Goal: Transaction & Acquisition: Purchase product/service

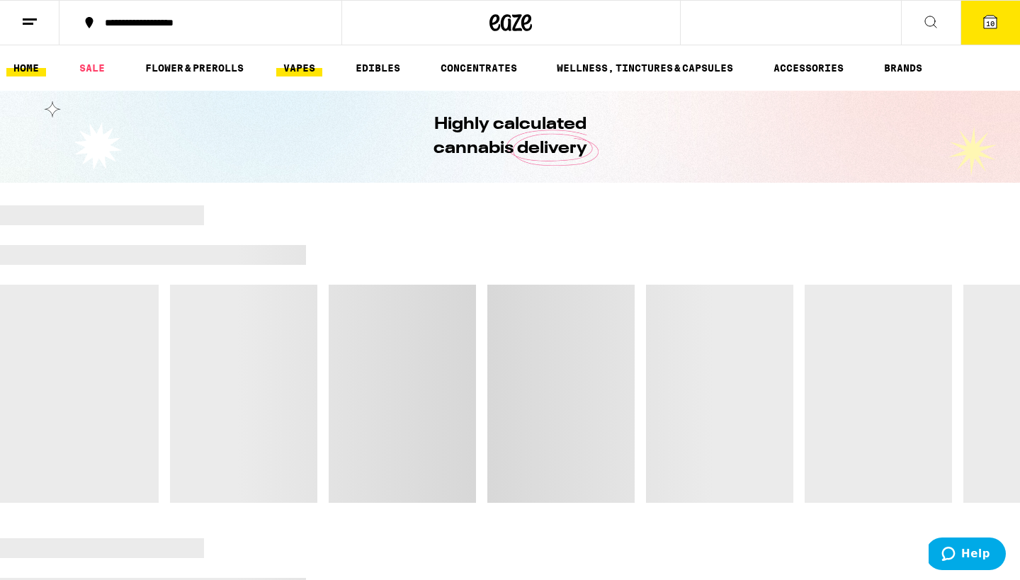
click at [282, 69] on link "VAPES" at bounding box center [299, 67] width 46 height 17
click at [301, 66] on link "VAPES" at bounding box center [299, 67] width 46 height 17
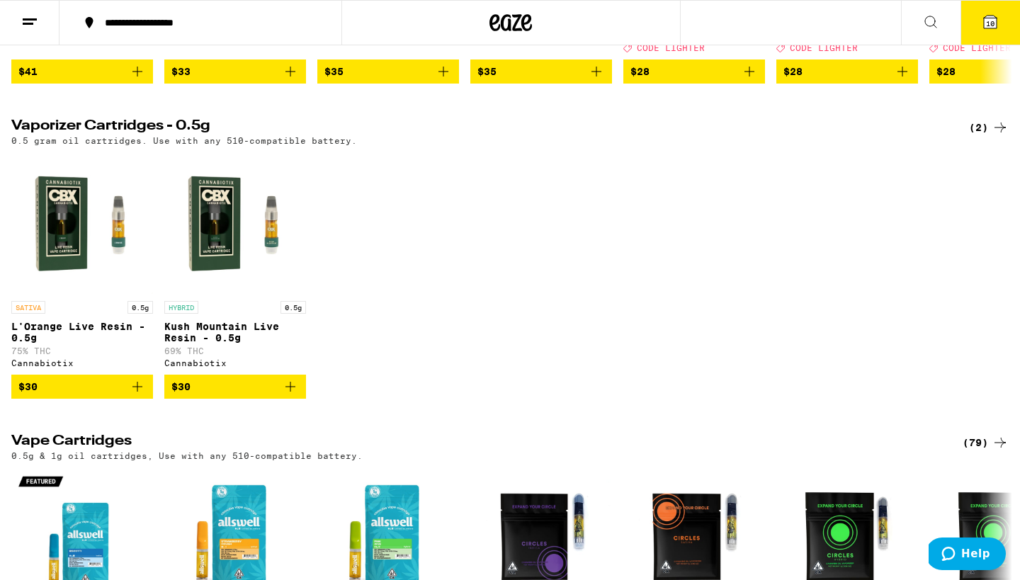
scroll to position [428, 0]
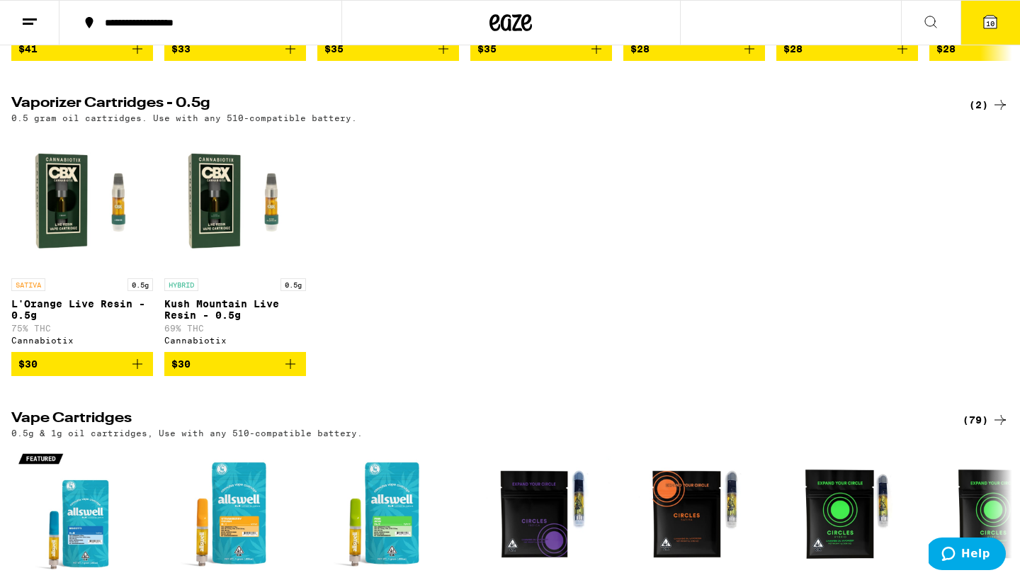
click at [138, 373] on icon "Add to bag" at bounding box center [137, 364] width 17 height 17
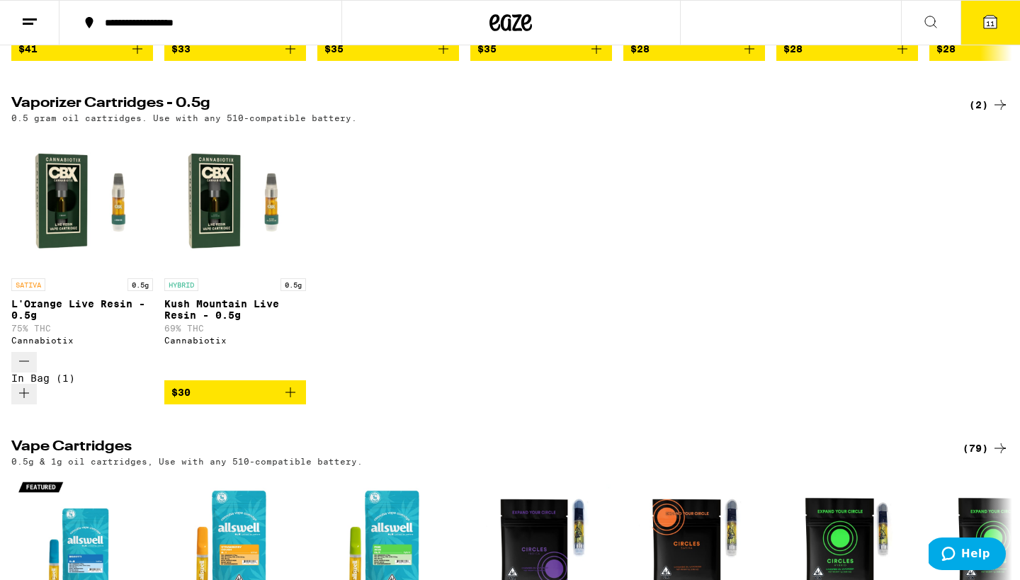
click at [291, 387] on icon "Add to bag" at bounding box center [290, 392] width 17 height 17
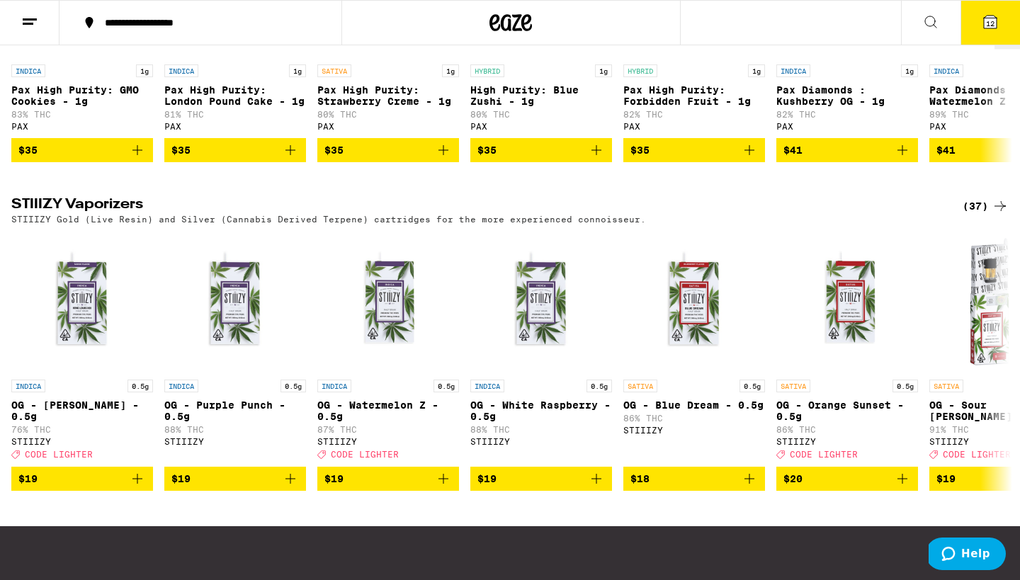
scroll to position [1386, 0]
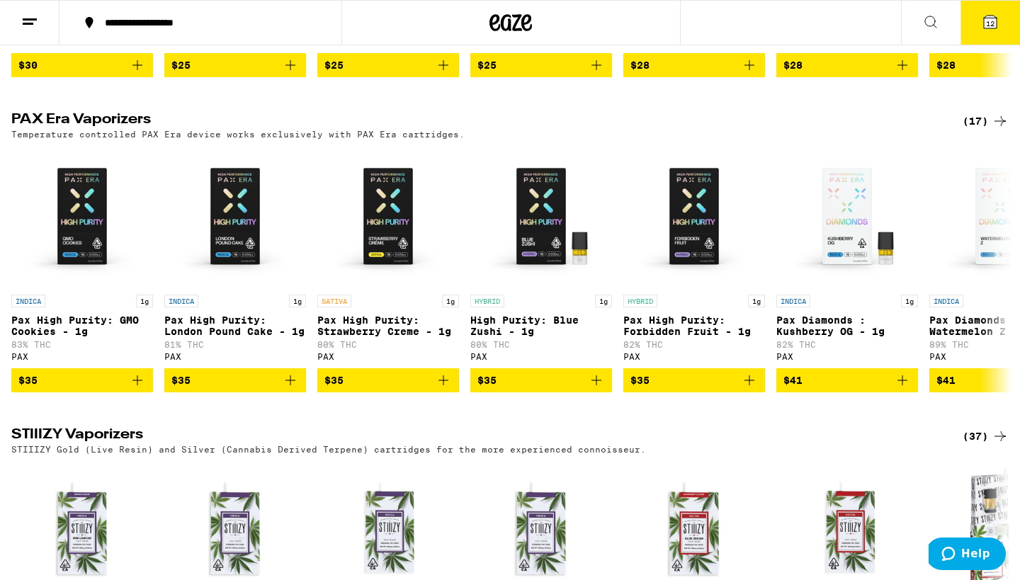
click at [982, 120] on div "(17)" at bounding box center [985, 121] width 46 height 17
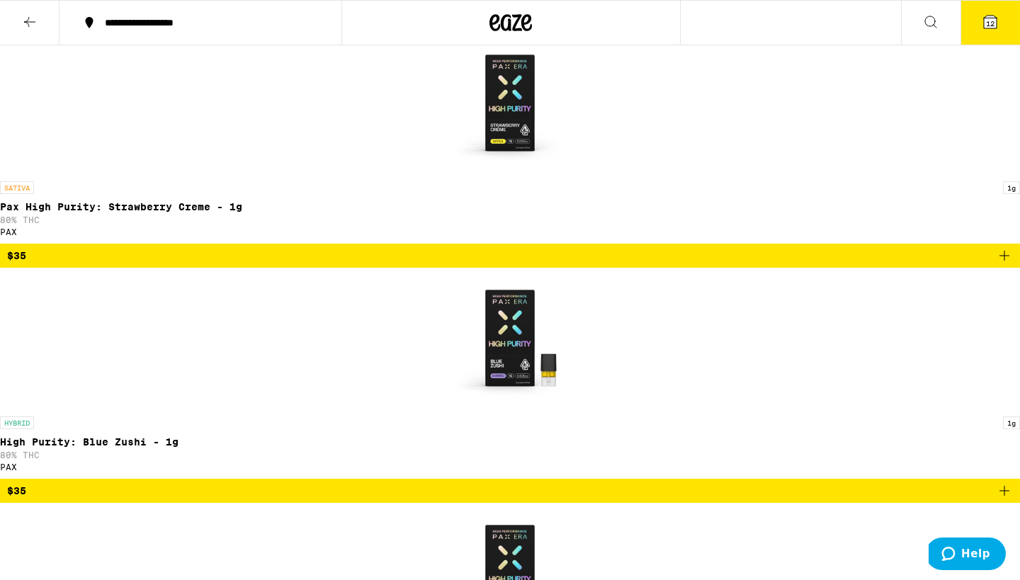
scroll to position [672, 0]
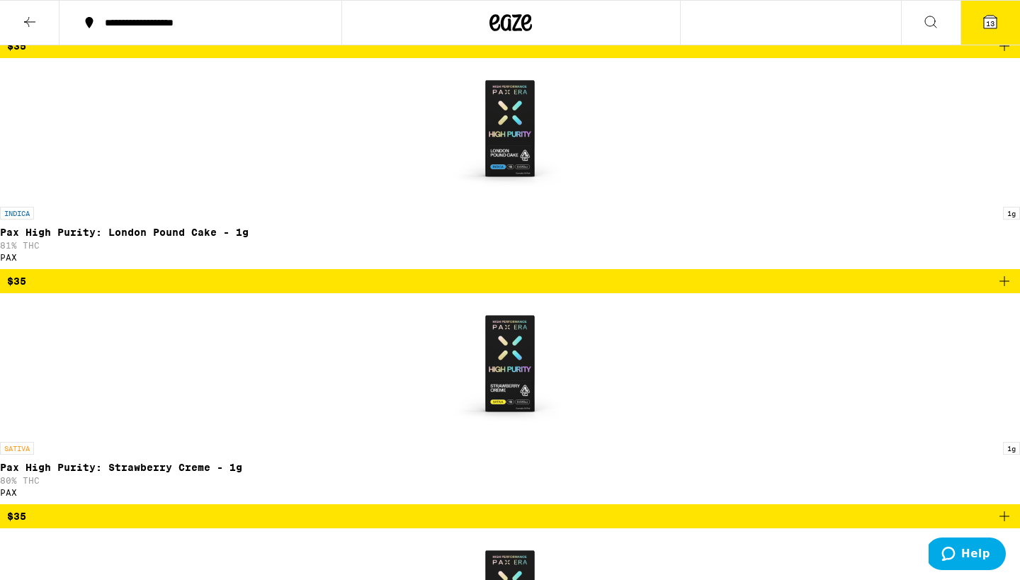
scroll to position [419, 0]
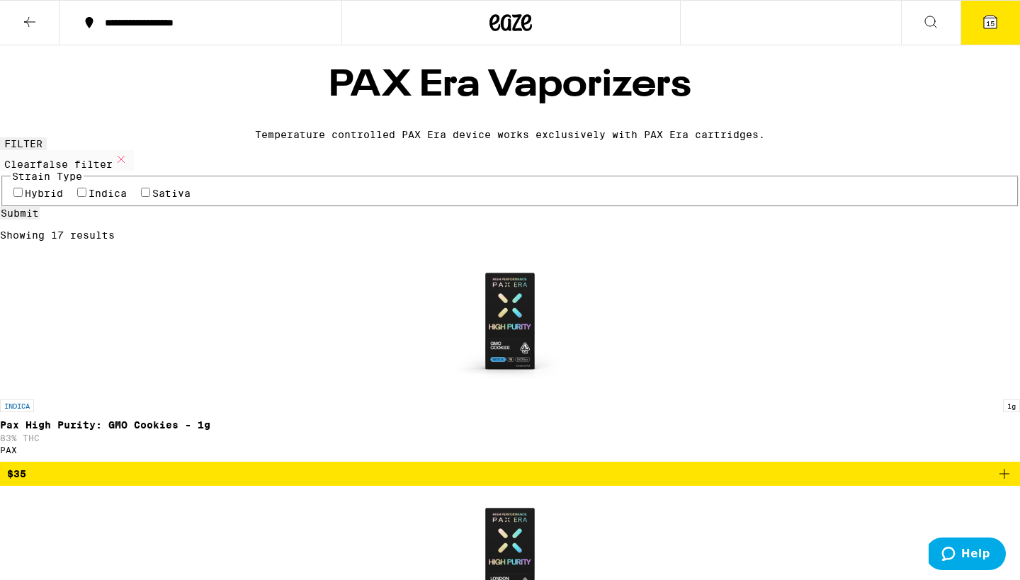
scroll to position [0, 0]
click at [35, 22] on icon at bounding box center [29, 21] width 17 height 17
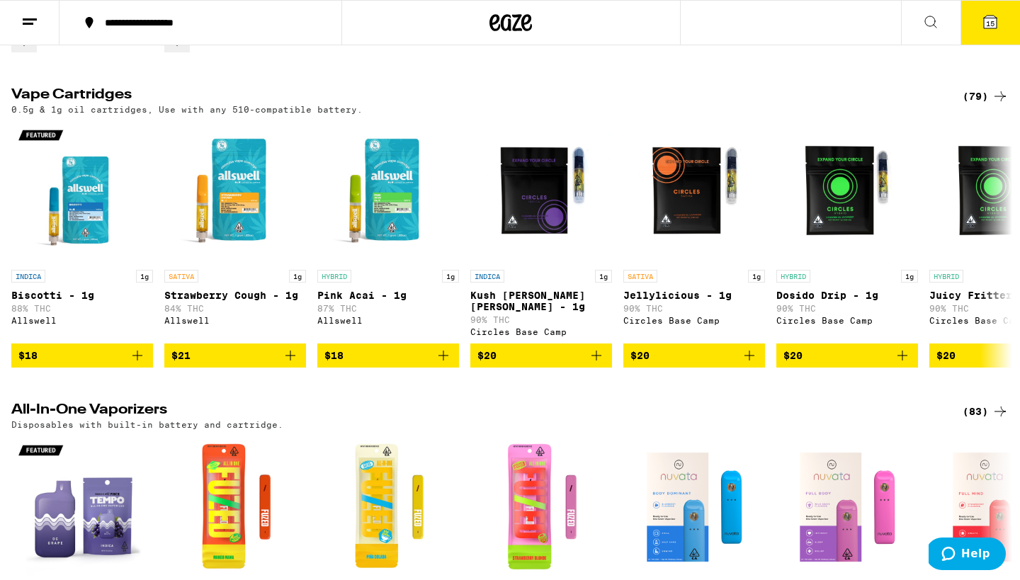
scroll to position [769, 0]
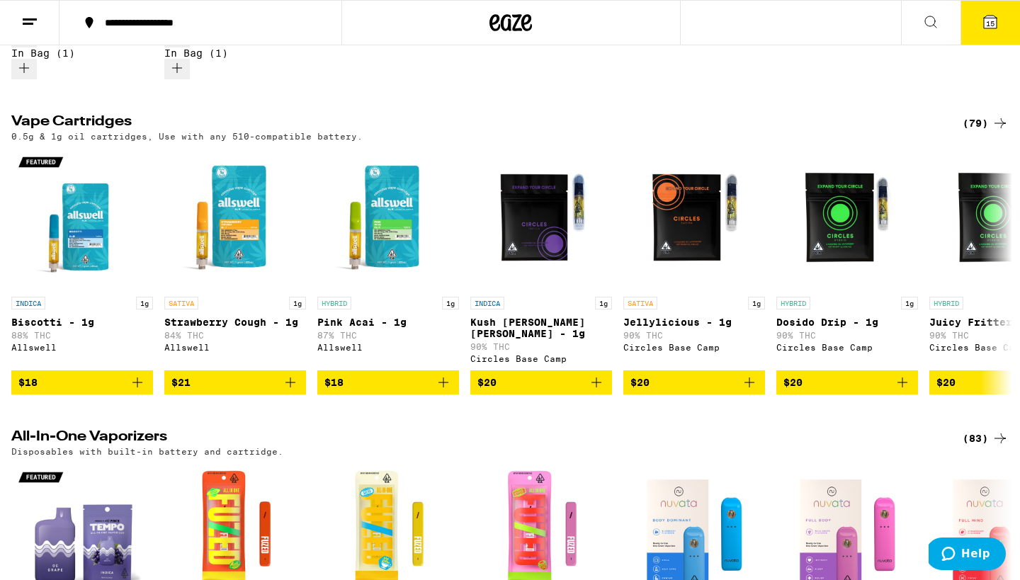
click at [972, 115] on div "(79)" at bounding box center [985, 123] width 46 height 17
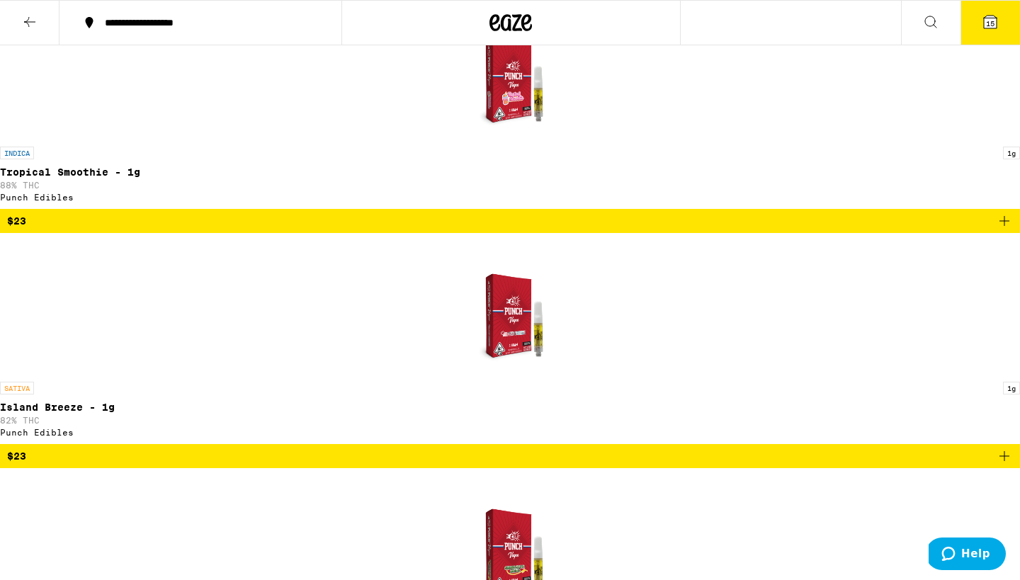
scroll to position [4111, 0]
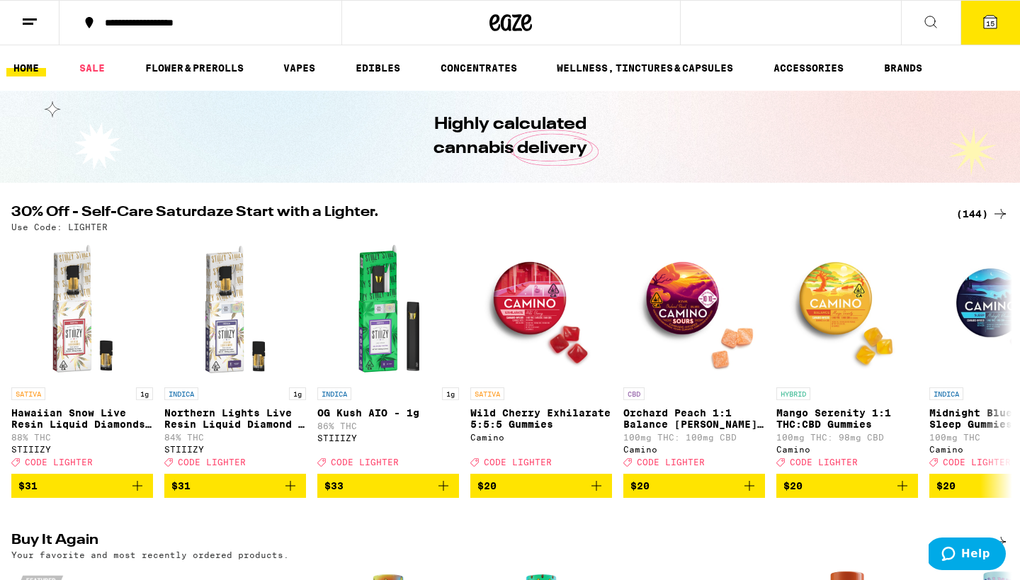
click at [988, 21] on span "15" at bounding box center [990, 23] width 8 height 8
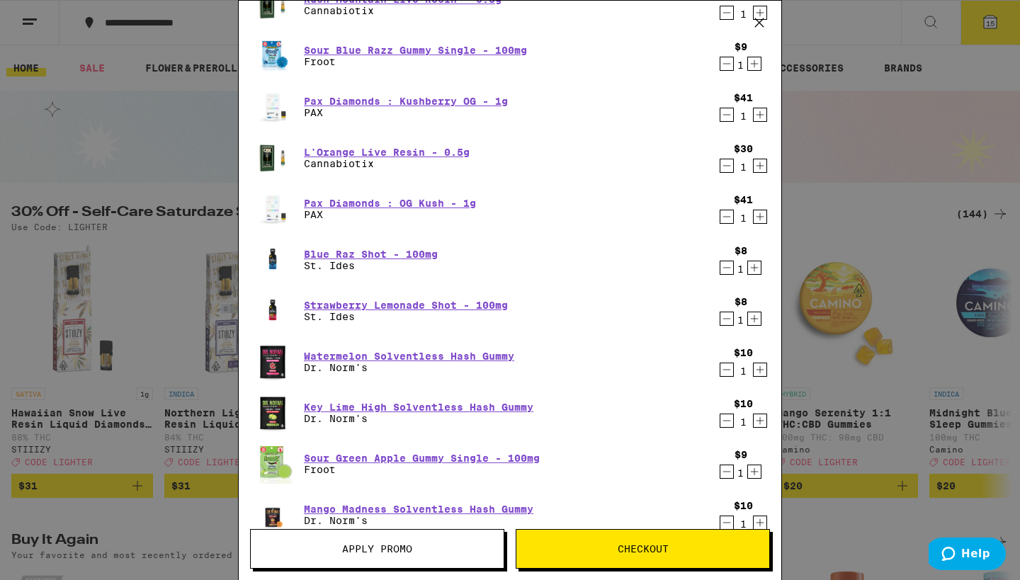
scroll to position [272, 0]
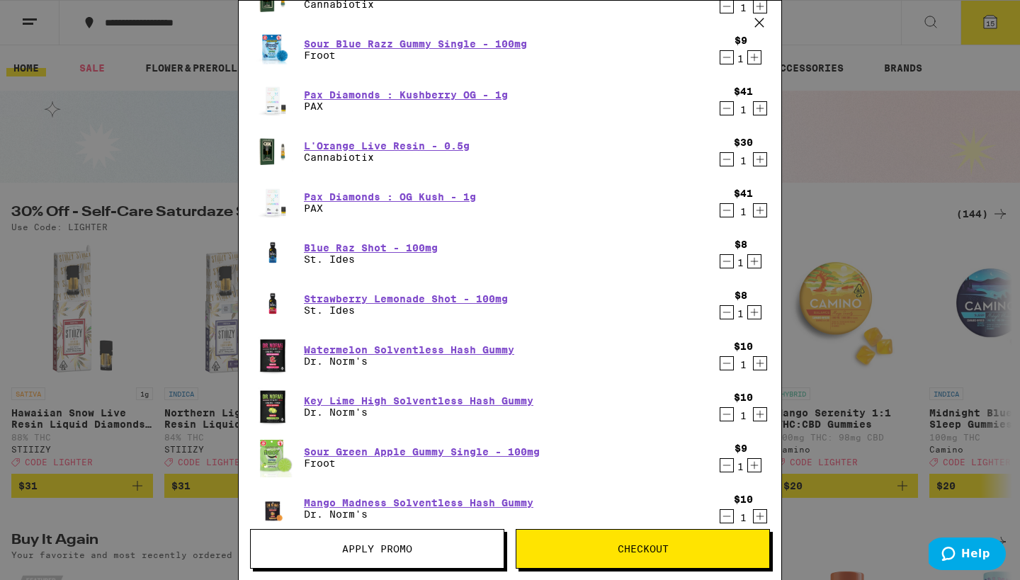
click at [724, 210] on icon "Decrement" at bounding box center [726, 210] width 13 height 17
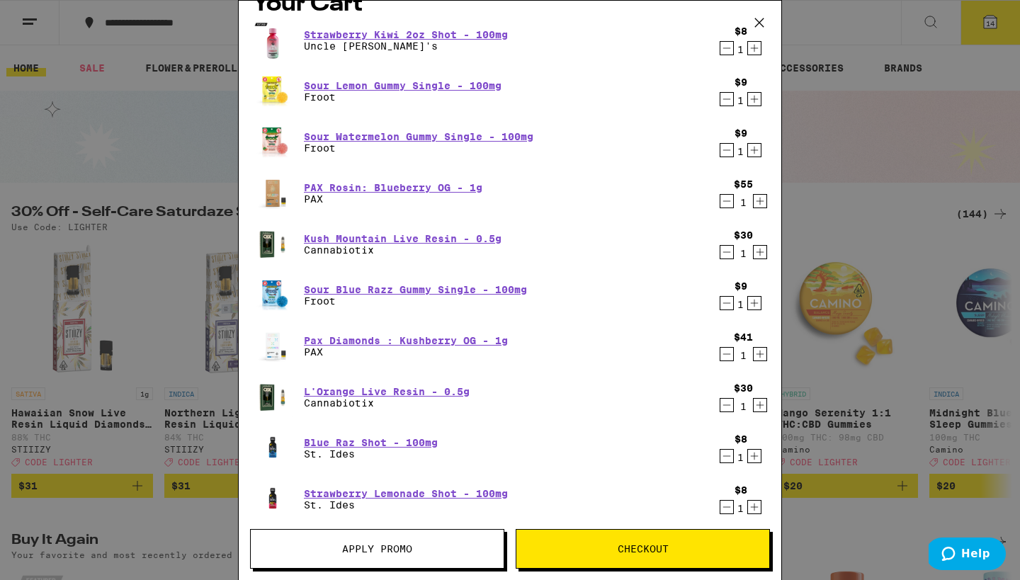
scroll to position [28, 0]
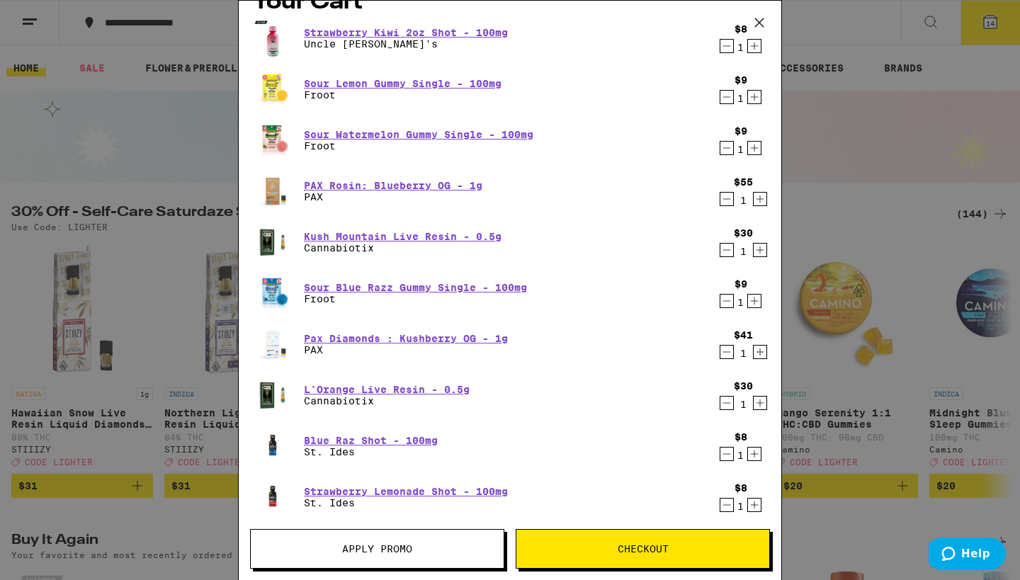
click at [721, 247] on icon "Decrement" at bounding box center [726, 250] width 13 height 17
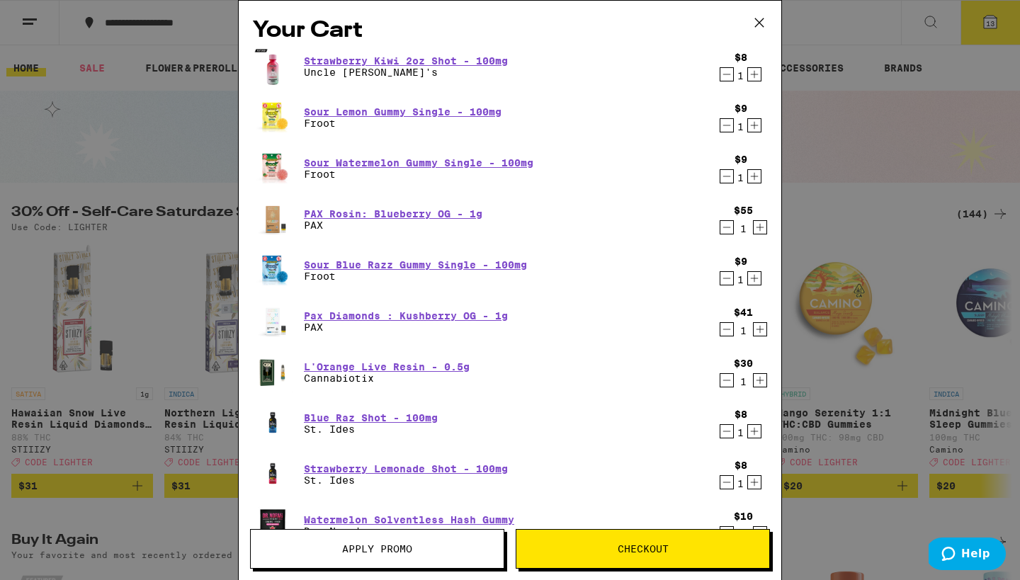
scroll to position [0, 0]
click at [722, 72] on icon "Decrement" at bounding box center [726, 74] width 13 height 17
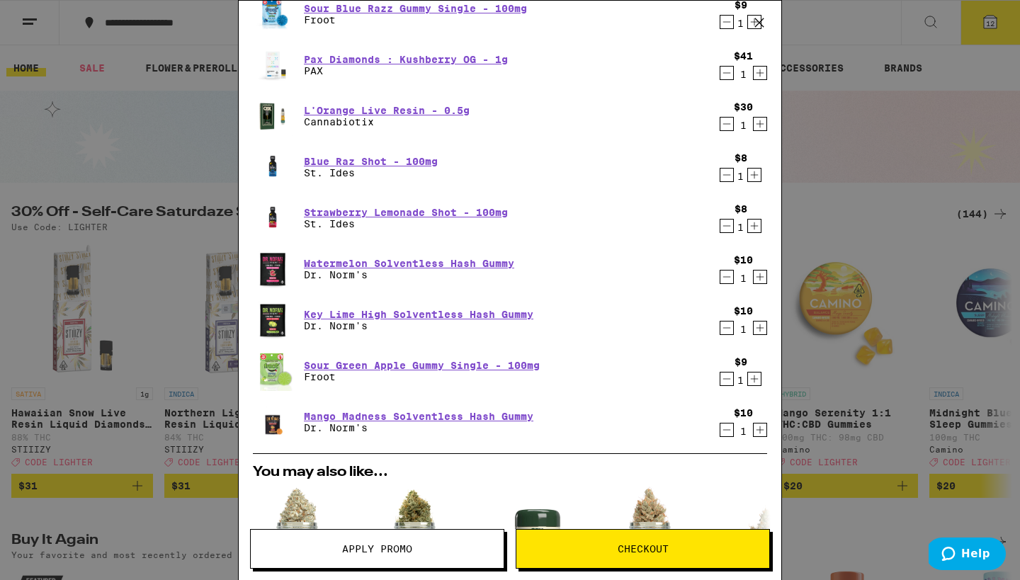
scroll to position [208, 0]
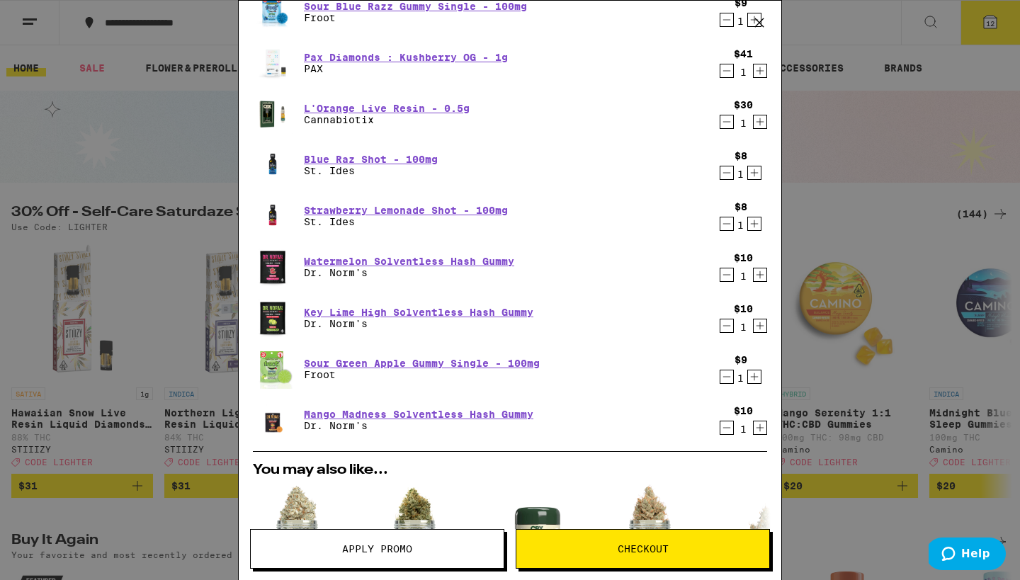
click at [861, 108] on div "Your Cart Sour Lemon Gummy Single - 100mg Froot $9 1 Sour Watermelon Gummy Sing…" at bounding box center [510, 290] width 1020 height 580
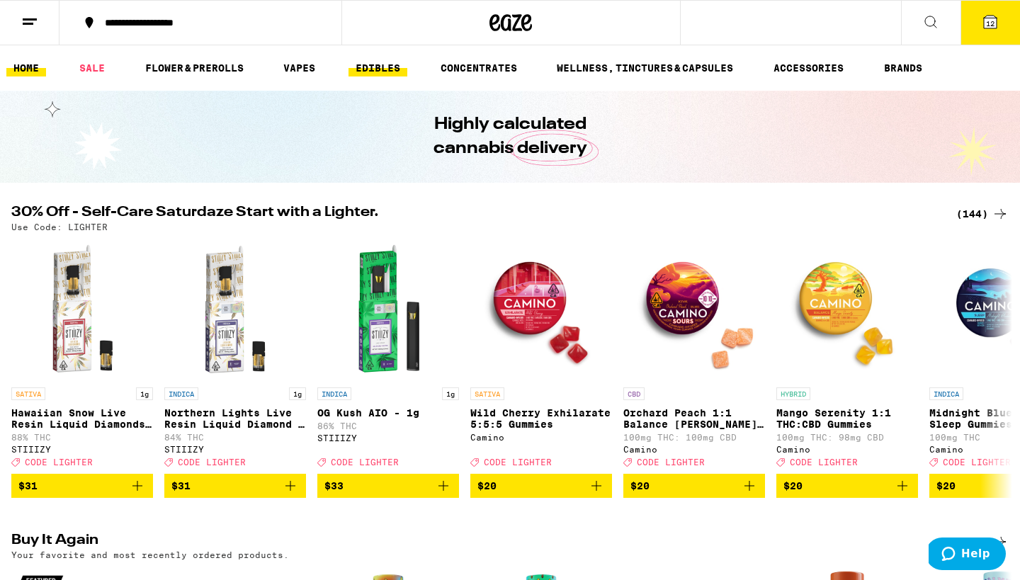
click at [370, 60] on link "EDIBLES" at bounding box center [377, 67] width 59 height 17
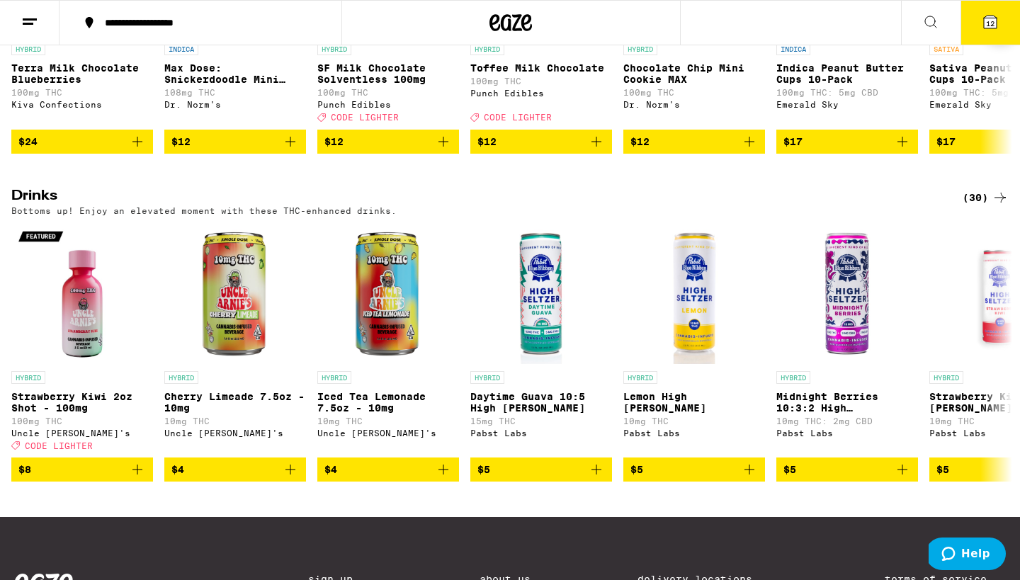
scroll to position [666, 0]
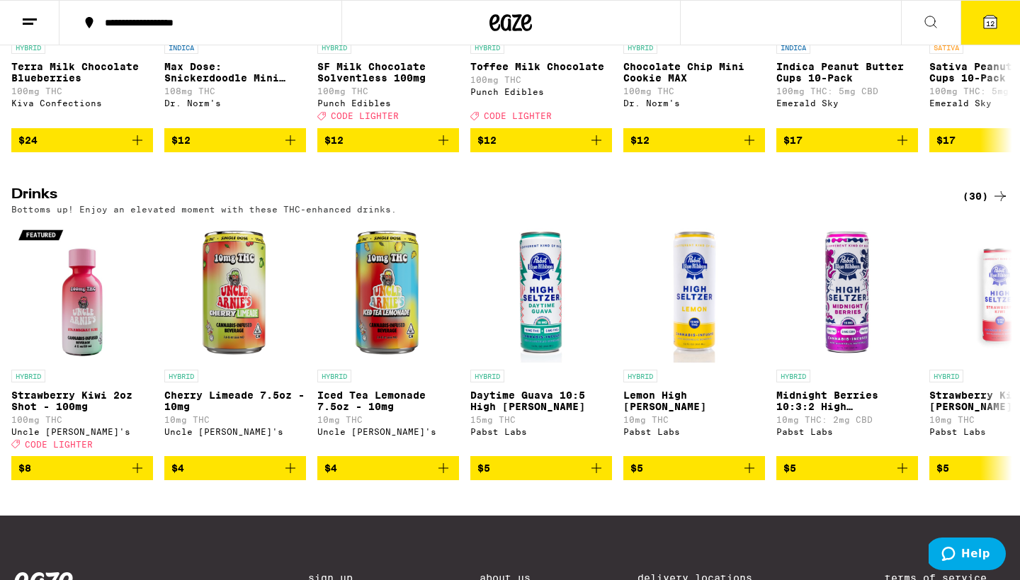
click at [981, 205] on div "(30)" at bounding box center [985, 196] width 46 height 17
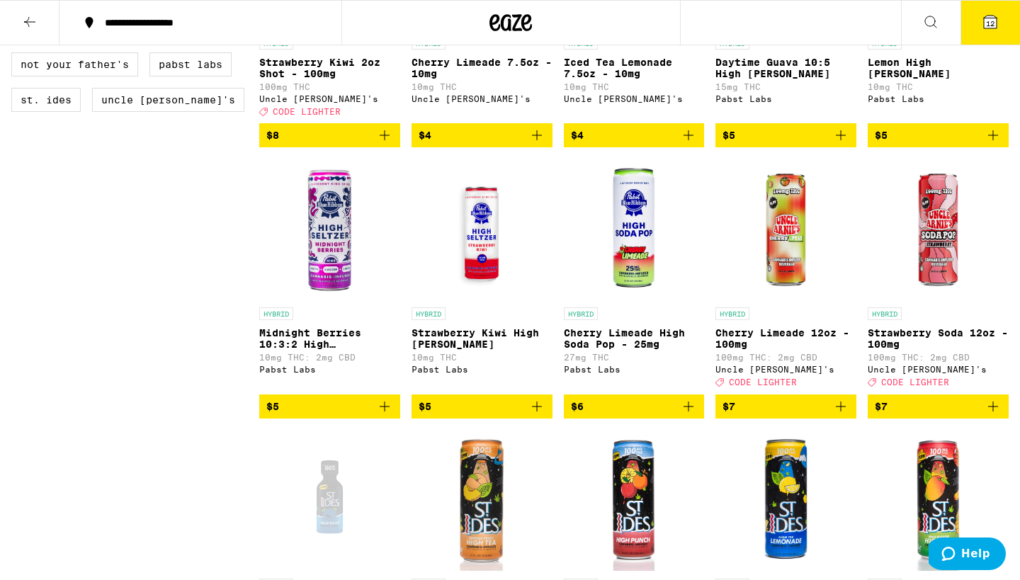
scroll to position [106, 0]
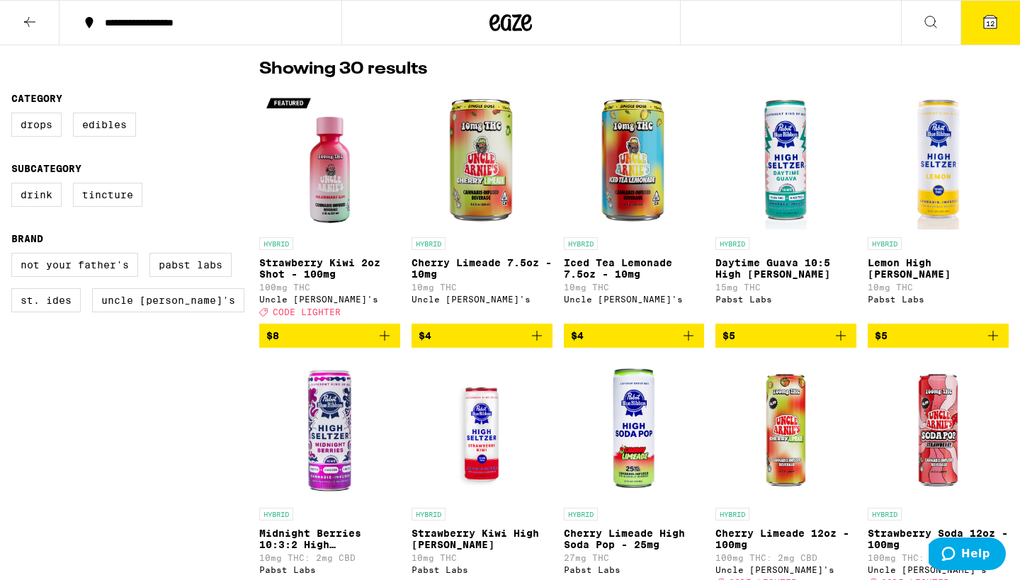
click at [987, 23] on span "12" at bounding box center [990, 23] width 8 height 8
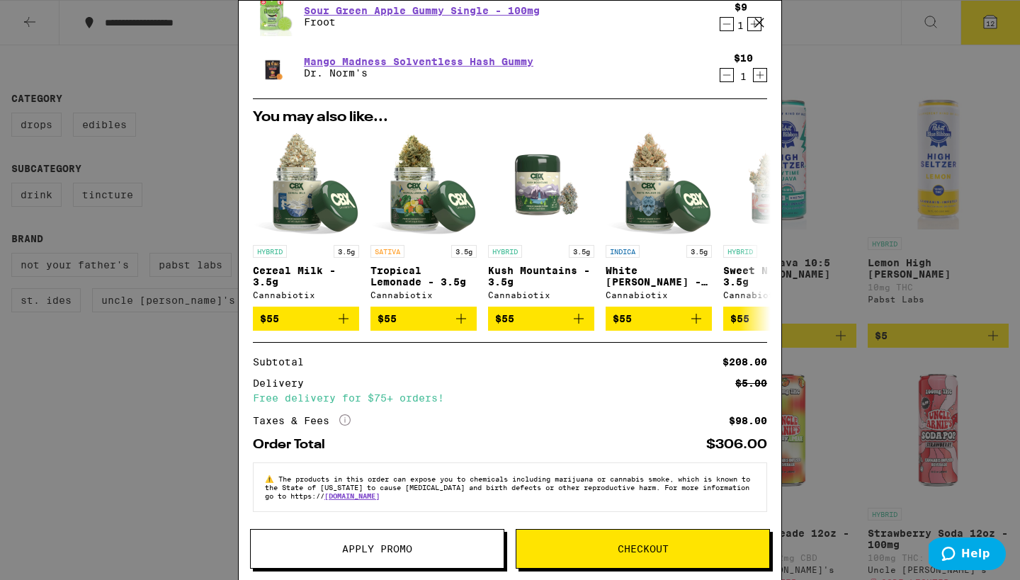
scroll to position [569, 0]
click at [343, 547] on span "Apply Promo" at bounding box center [377, 549] width 70 height 10
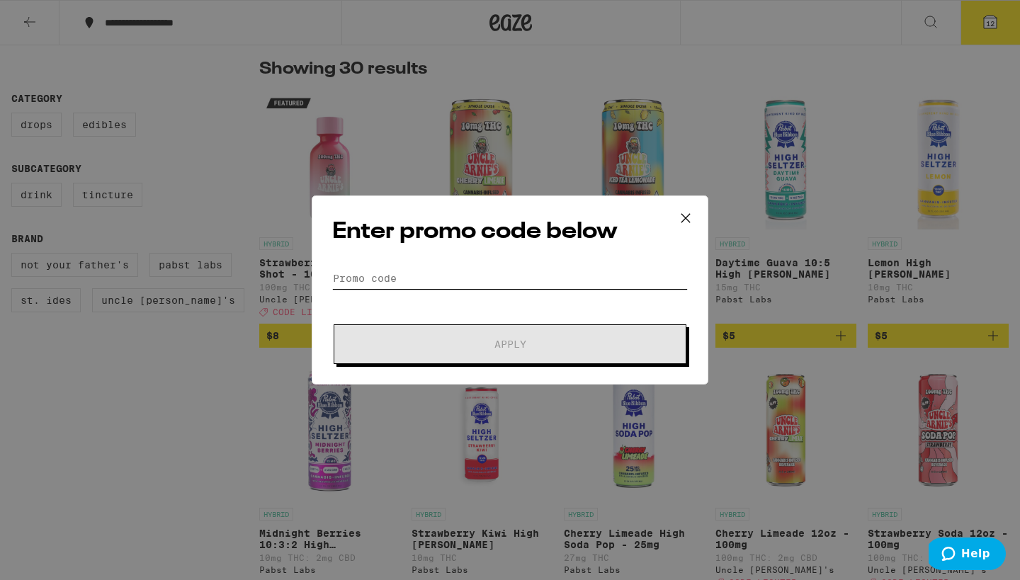
click at [447, 281] on input "Promo Code" at bounding box center [510, 278] width 356 height 21
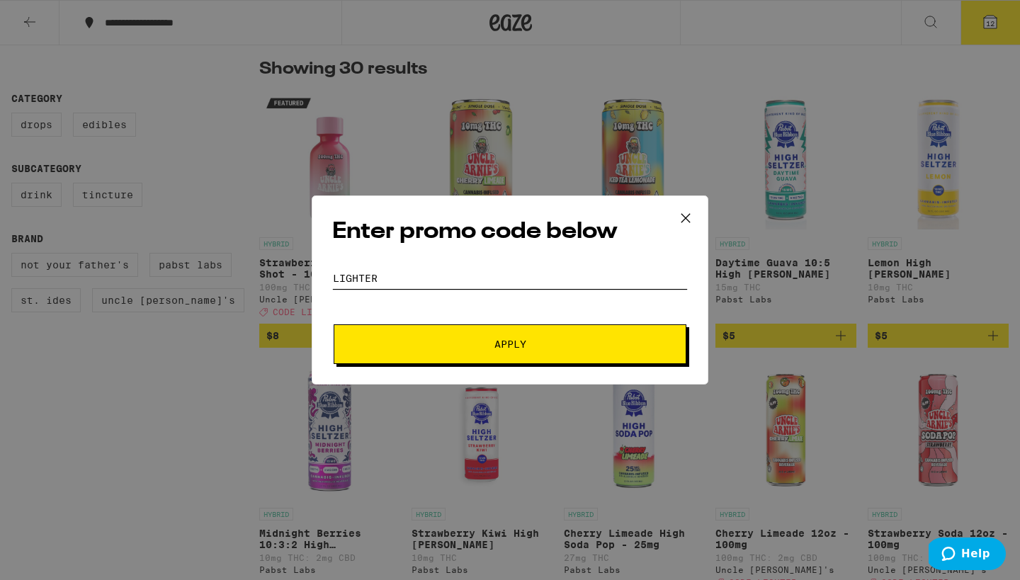
type input "lighter"
click at [451, 346] on span "Apply" at bounding box center [509, 344] width 255 height 10
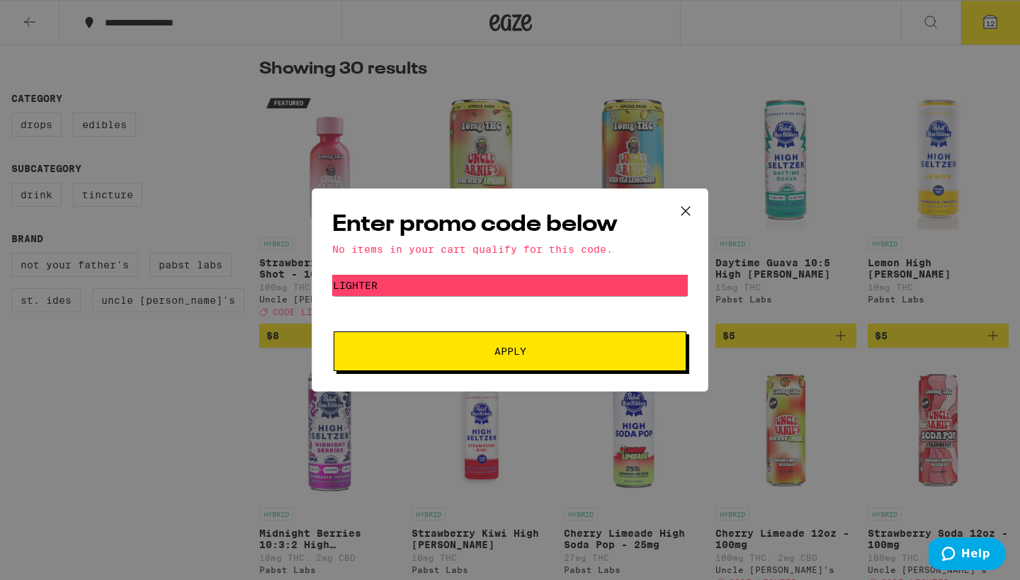
click at [681, 207] on icon at bounding box center [685, 210] width 21 height 21
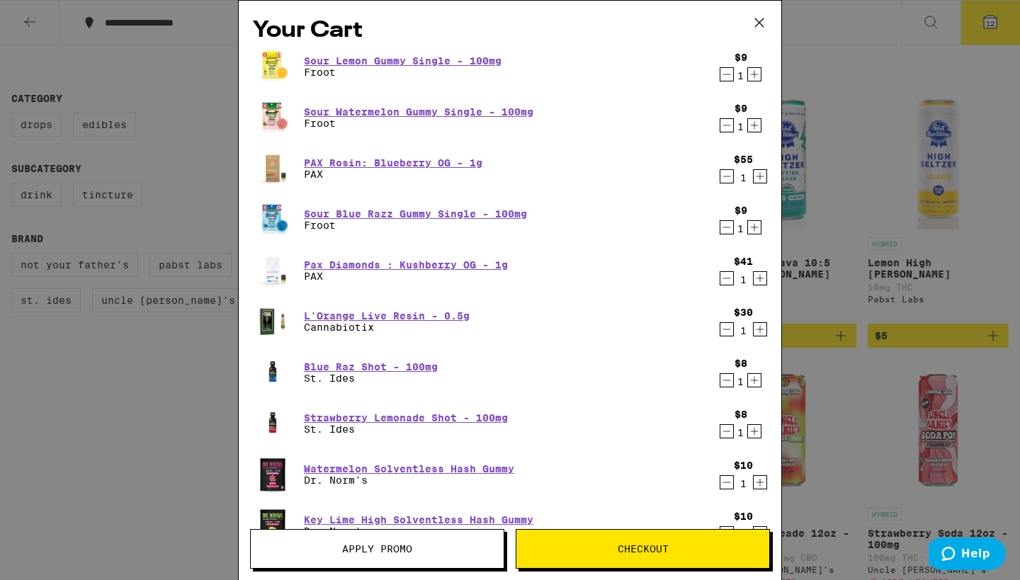
click at [761, 28] on icon at bounding box center [759, 22] width 21 height 21
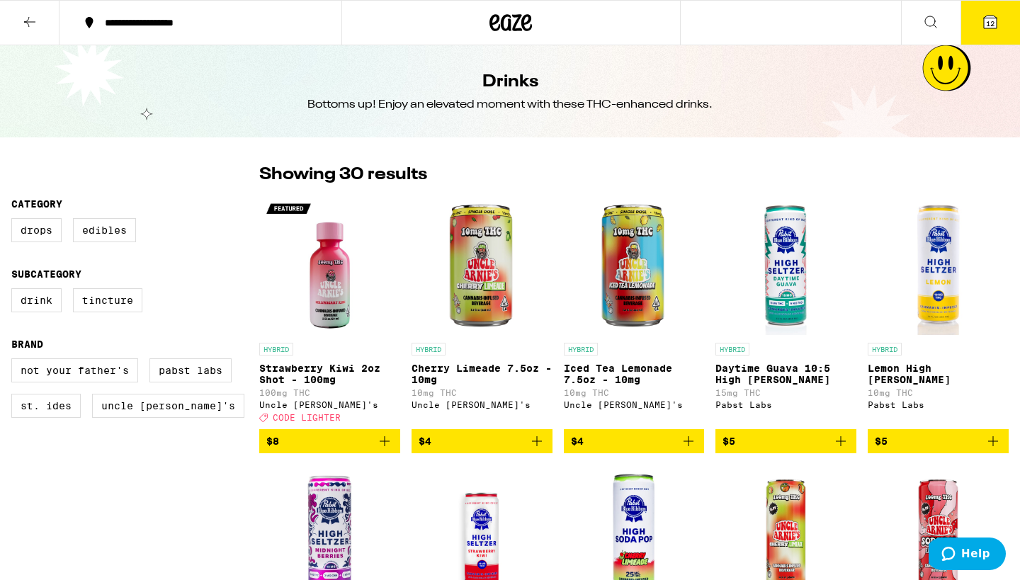
click at [28, 23] on icon at bounding box center [29, 21] width 17 height 17
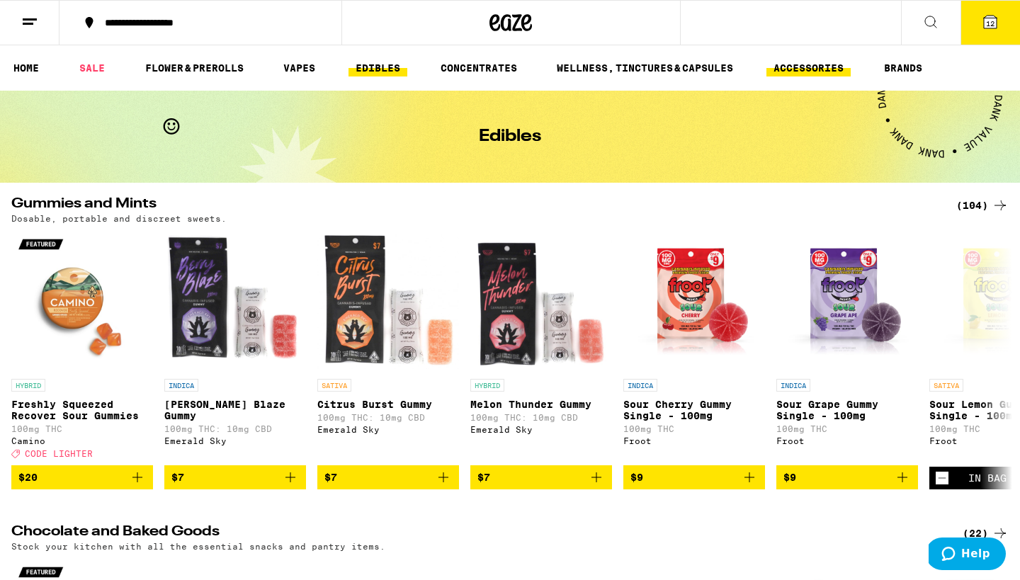
click at [819, 70] on link "ACCESSORIES" at bounding box center [808, 67] width 84 height 17
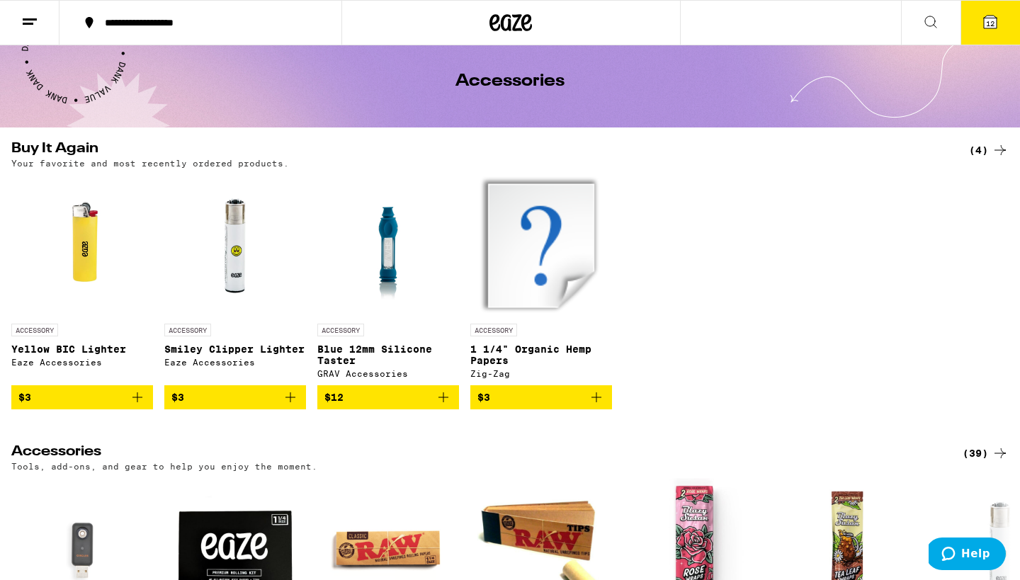
scroll to position [245, 0]
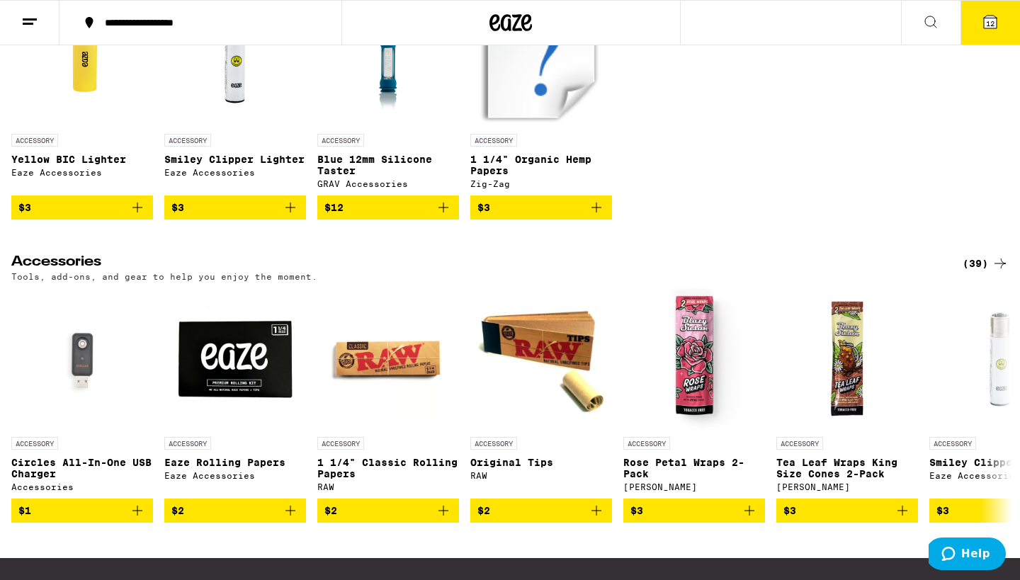
click at [974, 268] on div "(39)" at bounding box center [985, 263] width 46 height 17
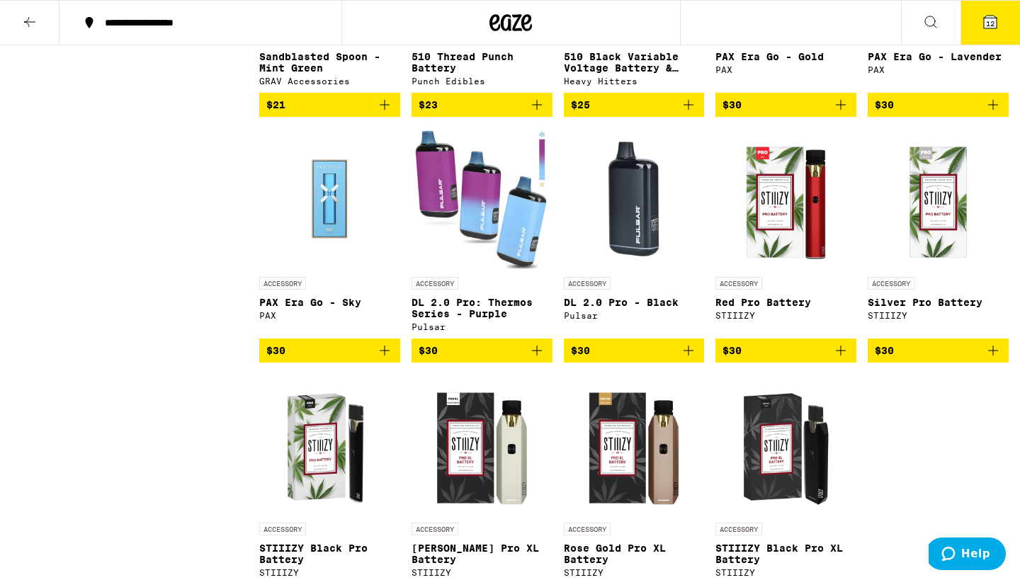
scroll to position [1549, 0]
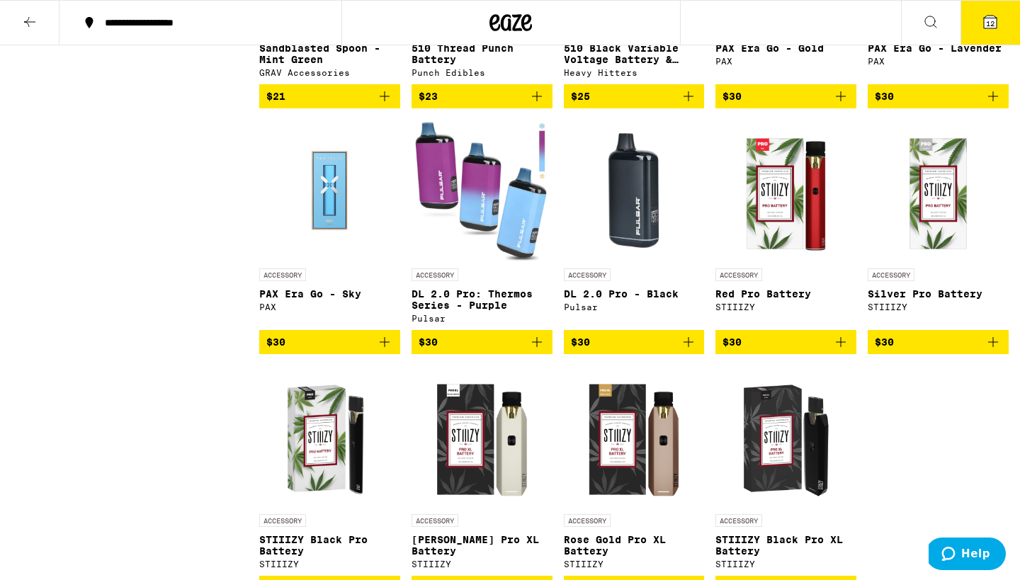
click at [630, 249] on img "Open page for DL 2.0 Pro - Black from Pulsar" at bounding box center [634, 191] width 141 height 142
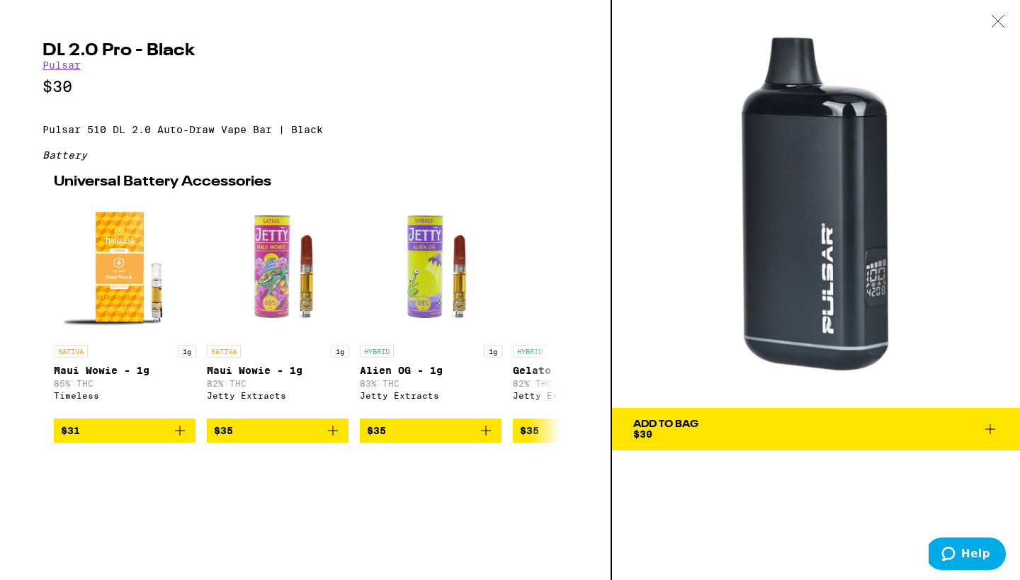
click at [999, 28] on div at bounding box center [998, 22] width 44 height 45
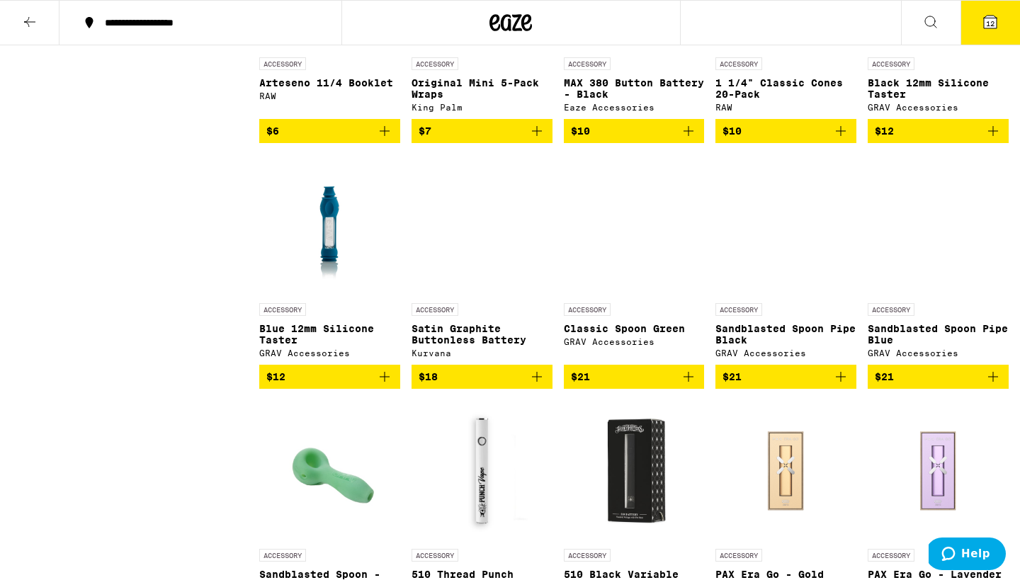
scroll to position [1026, 0]
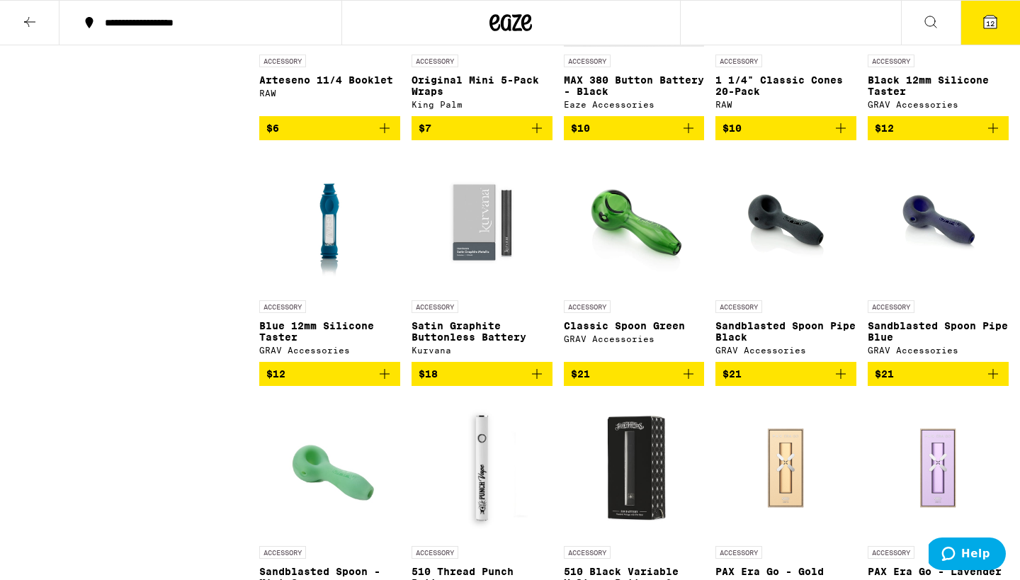
click at [538, 382] on icon "Add to bag" at bounding box center [536, 373] width 17 height 17
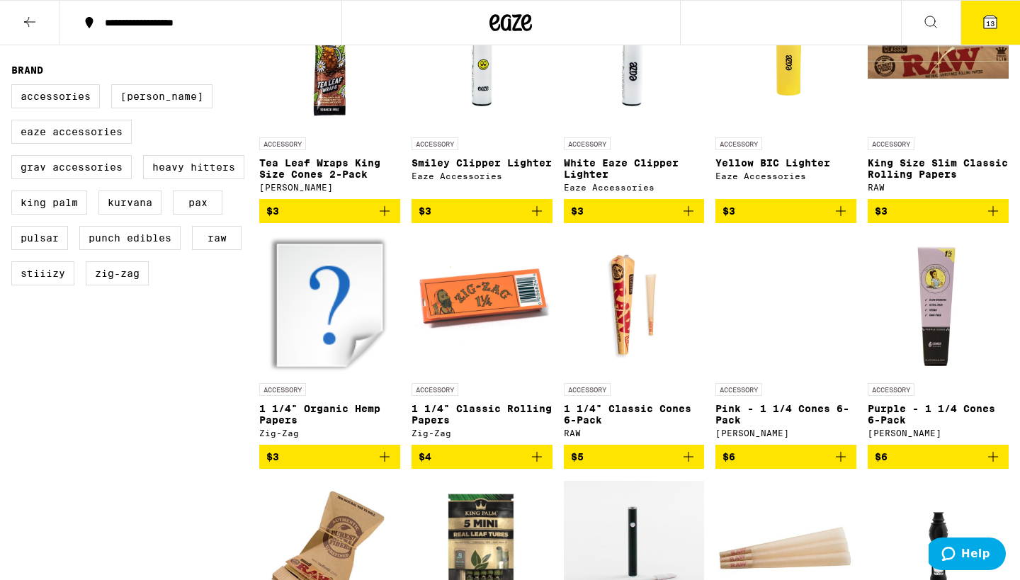
scroll to position [17, 0]
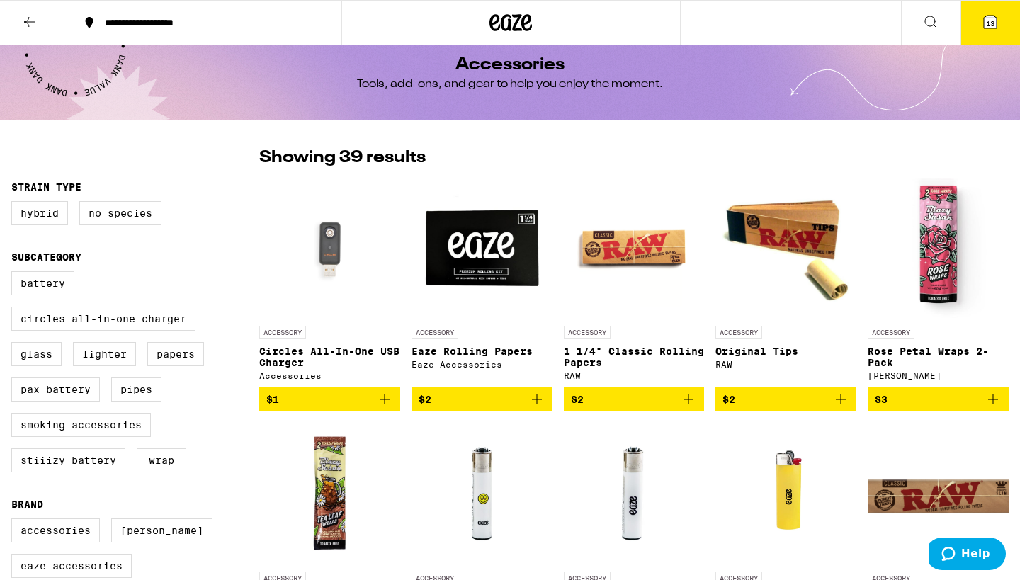
click at [23, 15] on icon at bounding box center [29, 21] width 17 height 17
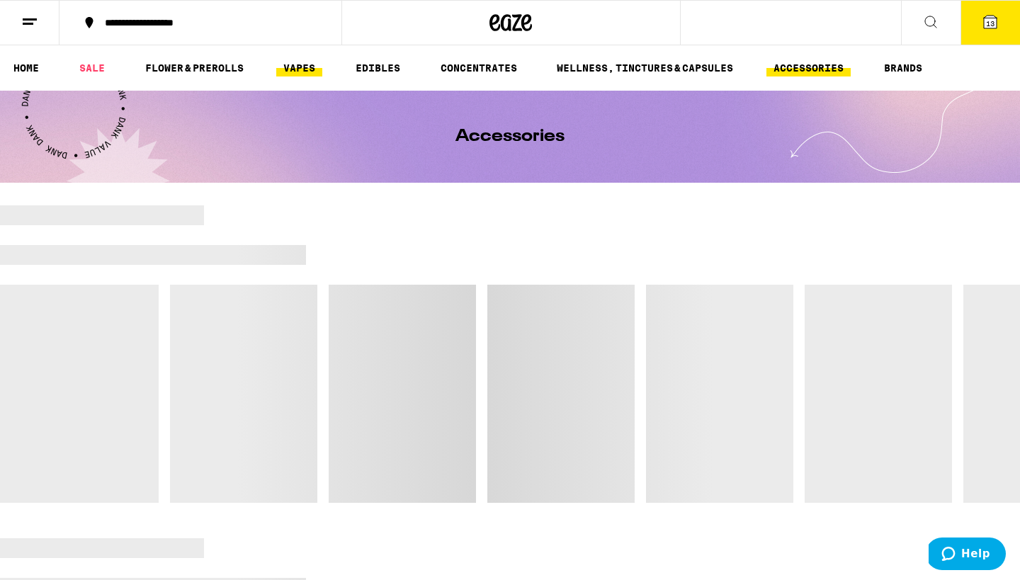
click at [291, 64] on link "VAPES" at bounding box center [299, 67] width 46 height 17
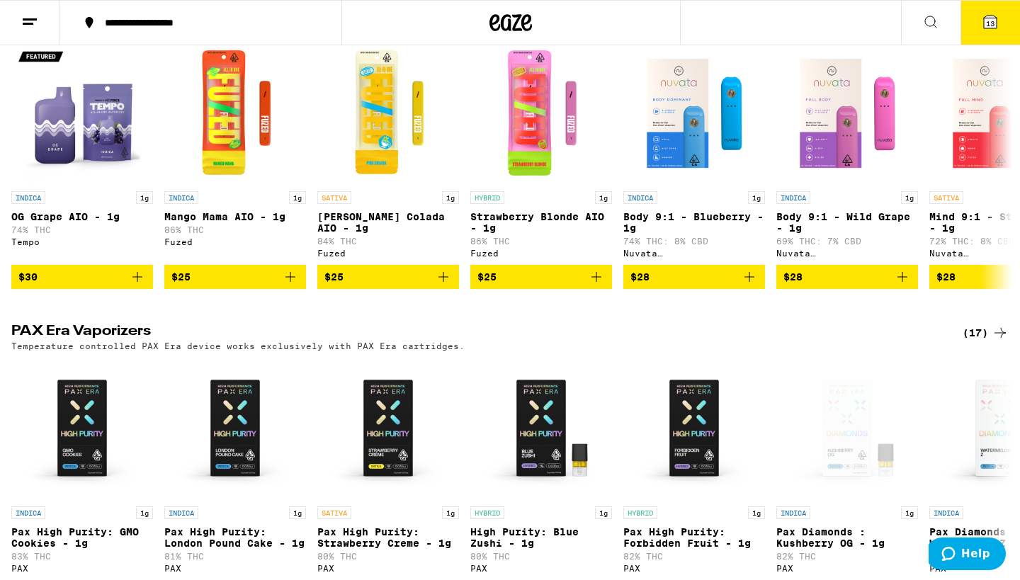
scroll to position [1499, 0]
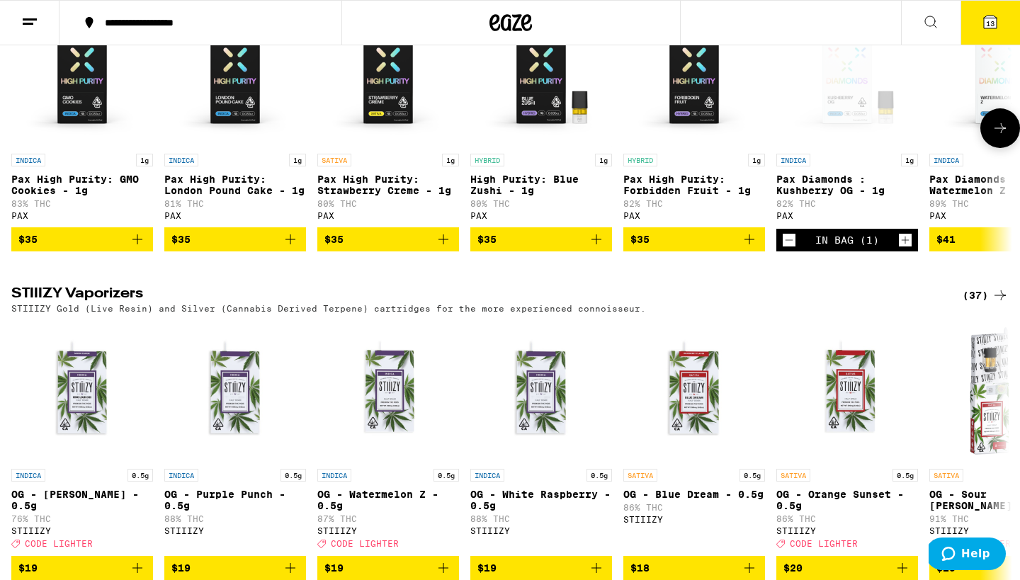
click at [993, 137] on icon at bounding box center [1000, 128] width 17 height 17
